Goal: Task Accomplishment & Management: Complete application form

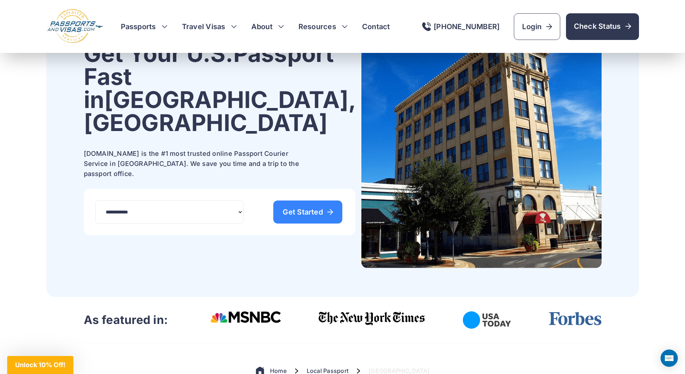
scroll to position [72, 0]
click at [295, 208] on span "Get Started" at bounding box center [308, 211] width 50 height 7
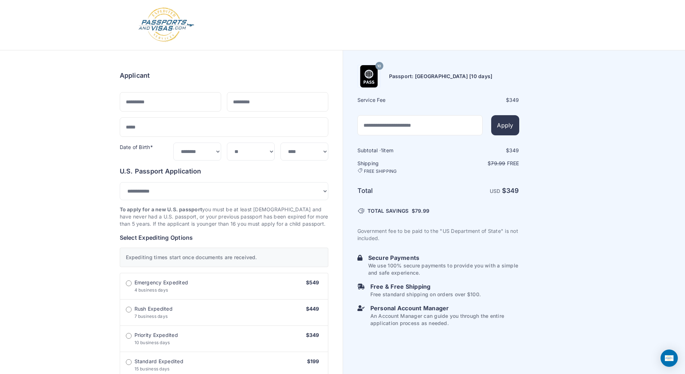
select select "***"
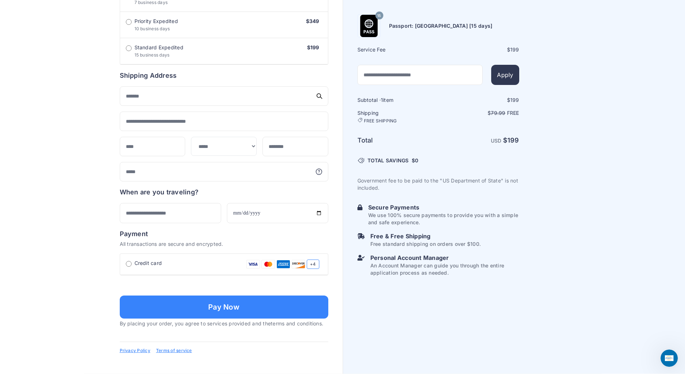
scroll to position [422, 0]
